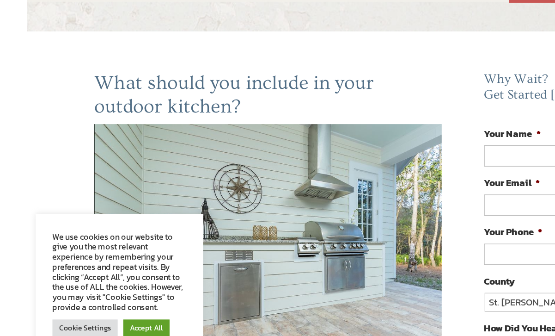
scroll to position [33, 0]
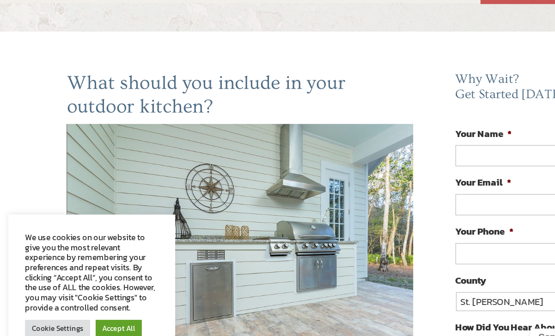
click at [96, 297] on link "Accept All" at bounding box center [98, 304] width 38 height 14
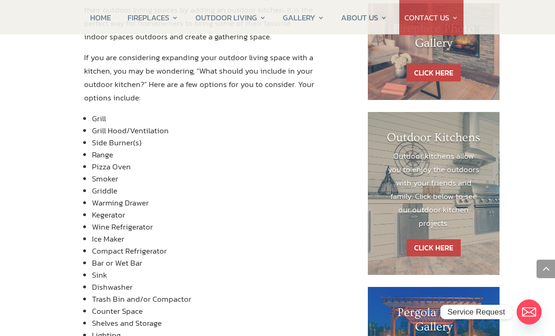
scroll to position [481, 0]
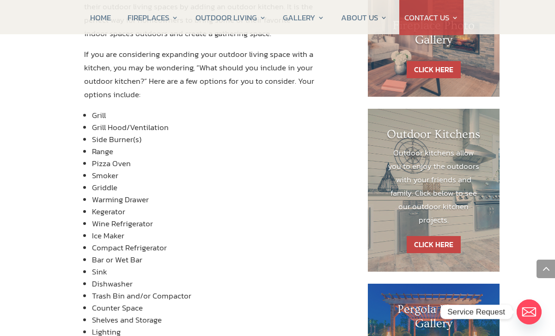
click at [440, 236] on link "CLICK HERE" at bounding box center [434, 244] width 54 height 17
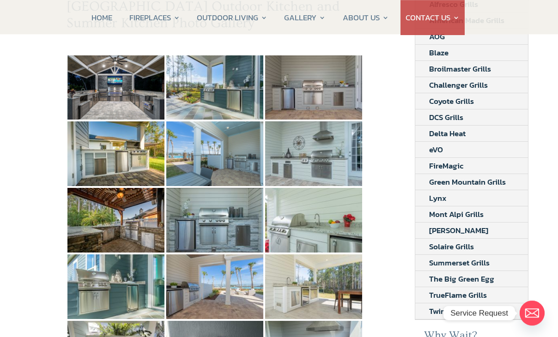
scroll to position [144, 0]
click at [228, 129] on img at bounding box center [214, 154] width 97 height 65
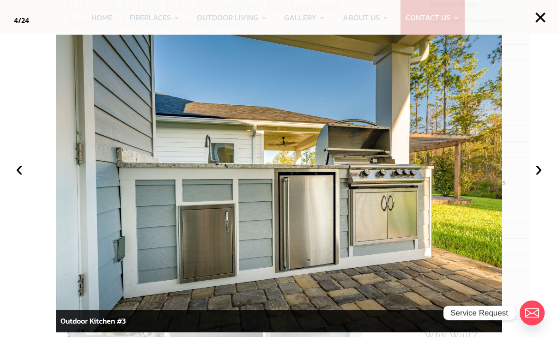
click at [531, 179] on button "›" at bounding box center [539, 169] width 20 height 20
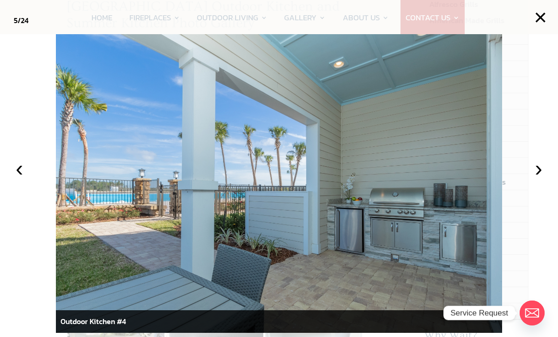
click at [537, 179] on button "›" at bounding box center [539, 169] width 20 height 20
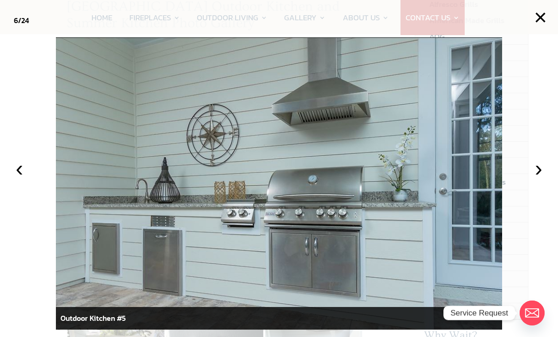
click at [540, 179] on button "›" at bounding box center [539, 169] width 20 height 20
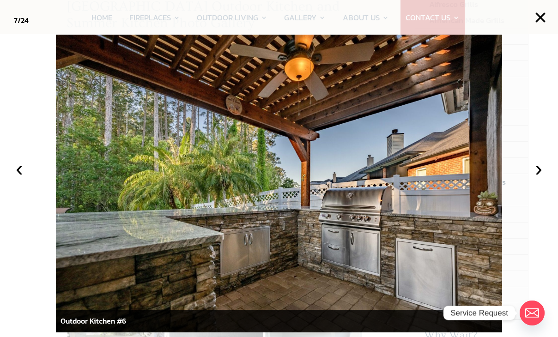
click at [543, 179] on button "›" at bounding box center [539, 169] width 20 height 20
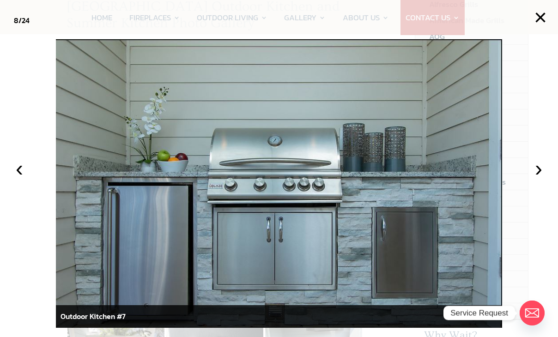
click at [534, 178] on button "›" at bounding box center [539, 169] width 20 height 20
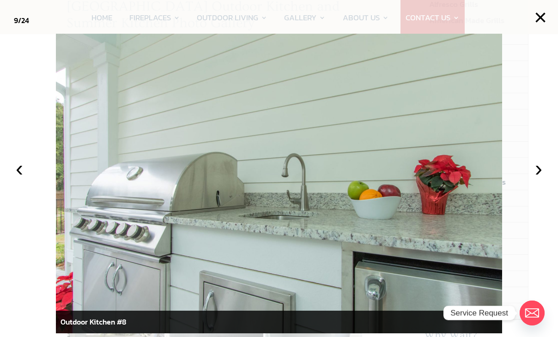
click at [537, 179] on button "›" at bounding box center [539, 169] width 20 height 20
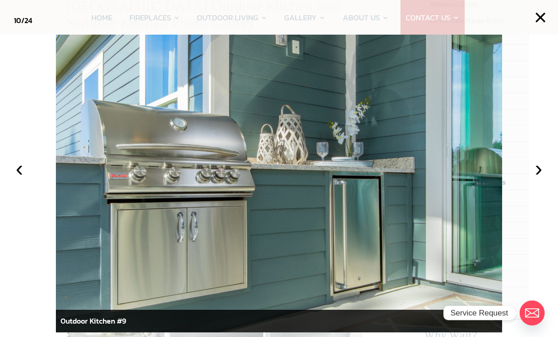
click at [534, 176] on button "›" at bounding box center [539, 169] width 20 height 20
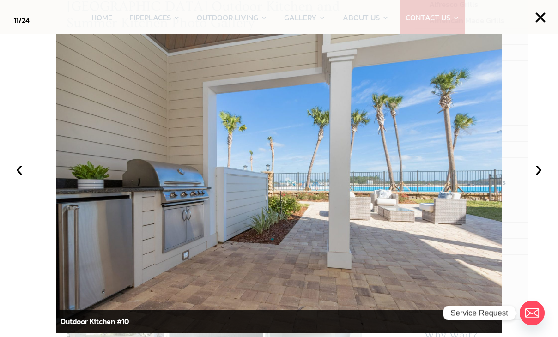
click at [531, 176] on button "›" at bounding box center [539, 169] width 20 height 20
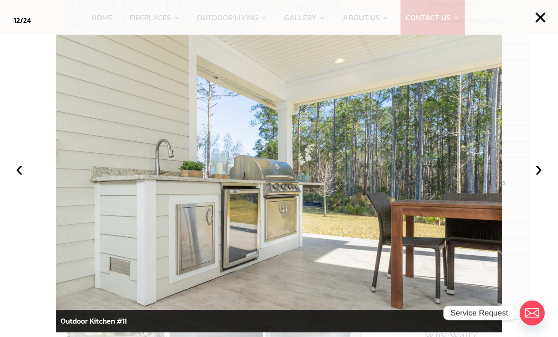
click at [537, 179] on button "›" at bounding box center [539, 169] width 20 height 20
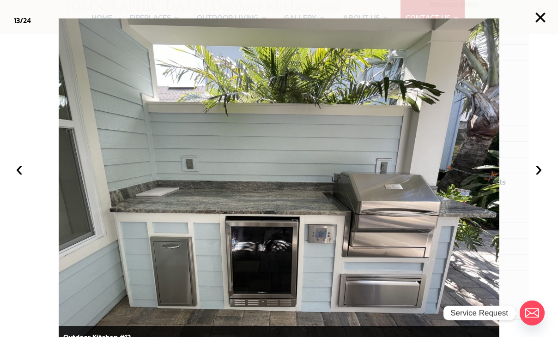
click at [535, 179] on button "›" at bounding box center [539, 169] width 20 height 20
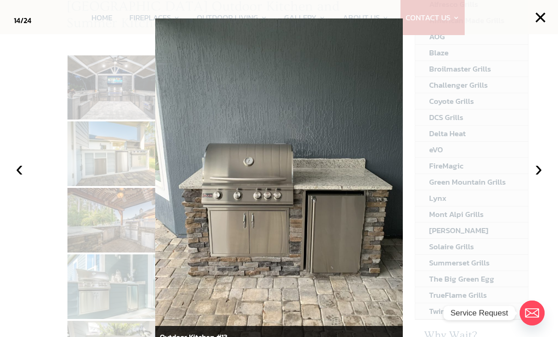
click at [534, 179] on button "›" at bounding box center [539, 169] width 20 height 20
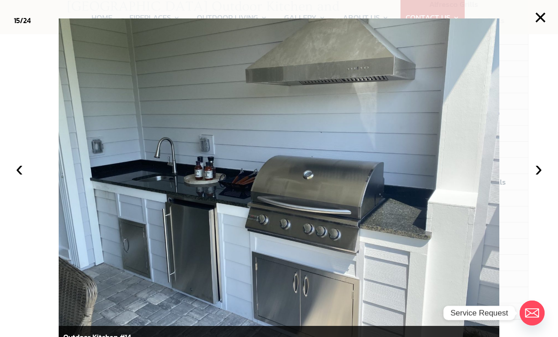
click at [533, 179] on button "›" at bounding box center [539, 169] width 20 height 20
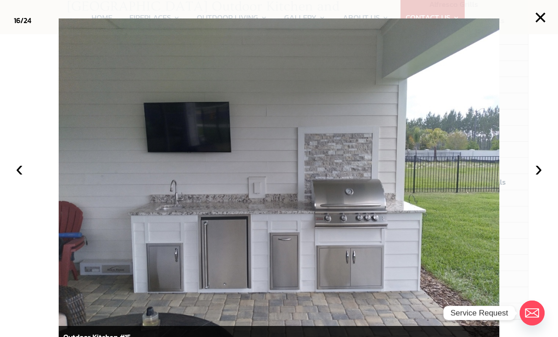
click at [539, 179] on button "›" at bounding box center [539, 169] width 20 height 20
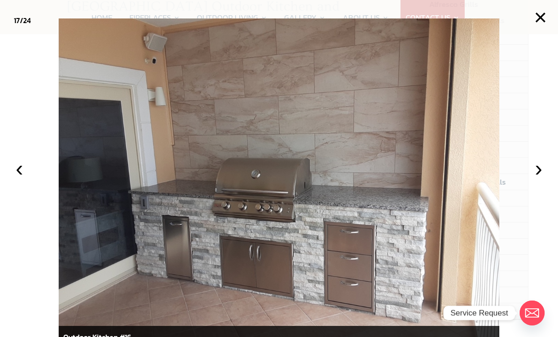
click at [541, 178] on button "›" at bounding box center [539, 169] width 20 height 20
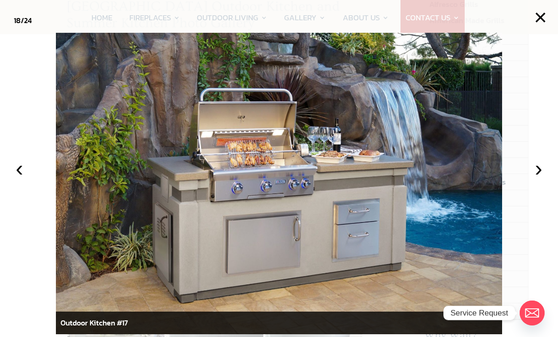
click at [539, 176] on button "›" at bounding box center [539, 169] width 20 height 20
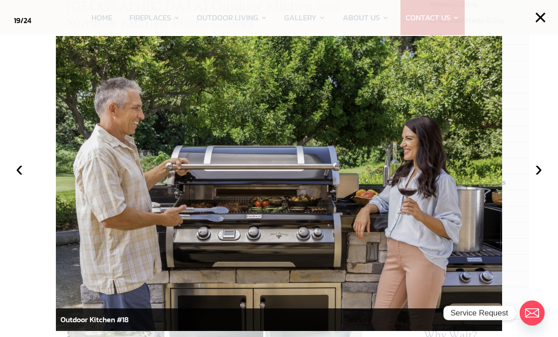
click at [539, 178] on button "›" at bounding box center [539, 169] width 20 height 20
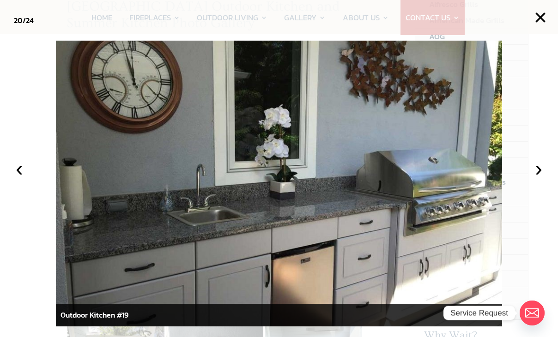
click at [539, 178] on button "›" at bounding box center [539, 169] width 20 height 20
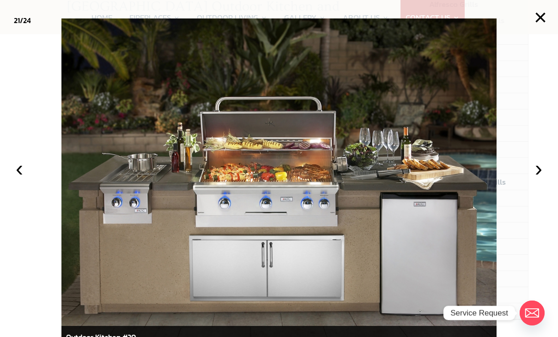
click at [533, 175] on button "›" at bounding box center [539, 169] width 20 height 20
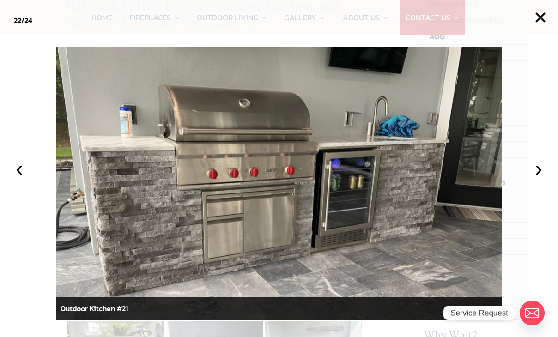
scroll to position [145, 0]
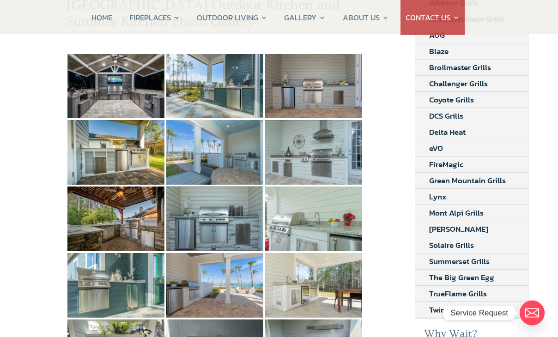
click at [541, 166] on div "Ormond Beach and Jacksonville Outdoor Kitchen and Summer Kitchen Photo Gallery …" at bounding box center [279, 334] width 558 height 775
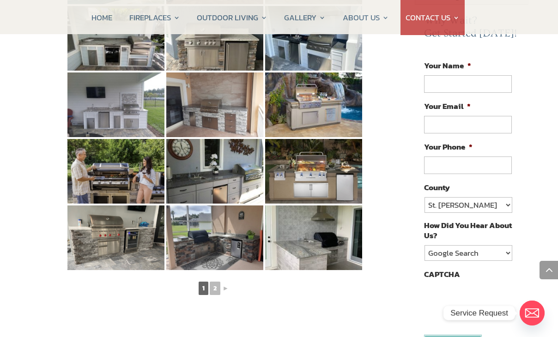
scroll to position [459, 0]
click at [216, 282] on link "2" at bounding box center [215, 288] width 11 height 13
click at [230, 283] on link "►" at bounding box center [226, 289] width 8 height 12
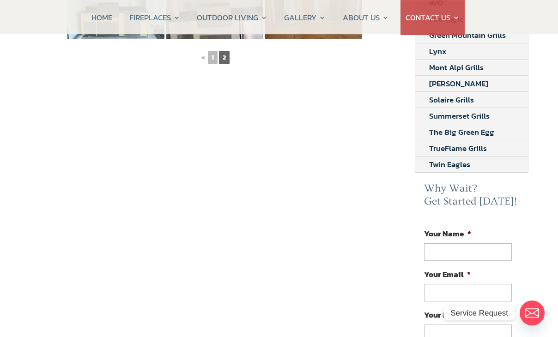
scroll to position [291, 0]
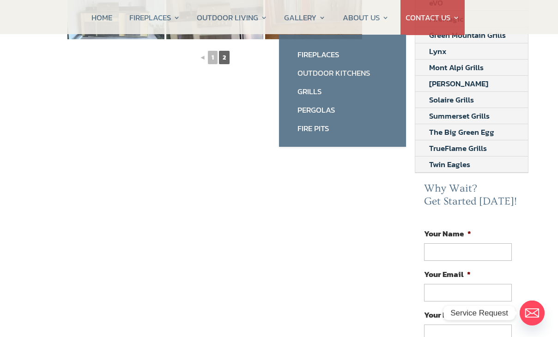
click at [357, 75] on link "Outdoor Kitchens" at bounding box center [342, 73] width 109 height 18
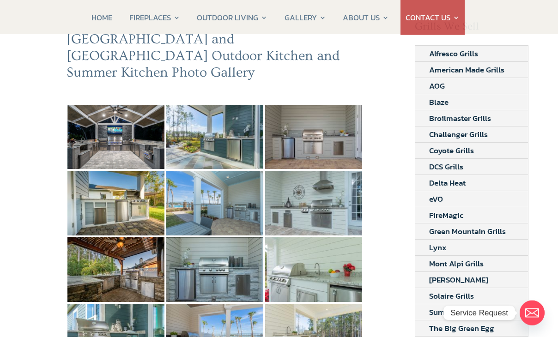
scroll to position [90, 0]
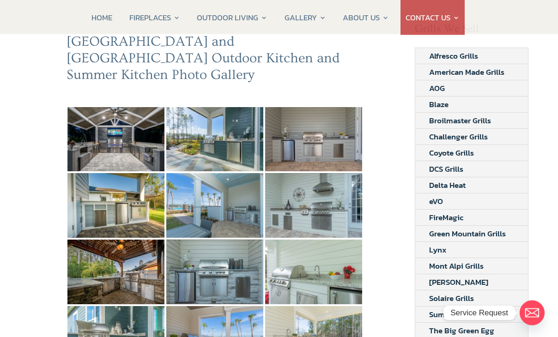
click at [447, 101] on link "Blaze" at bounding box center [438, 105] width 47 height 16
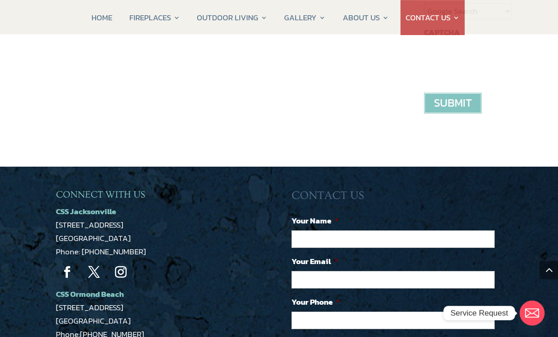
scroll to position [716, 0]
